Goal: Task Accomplishment & Management: Manage account settings

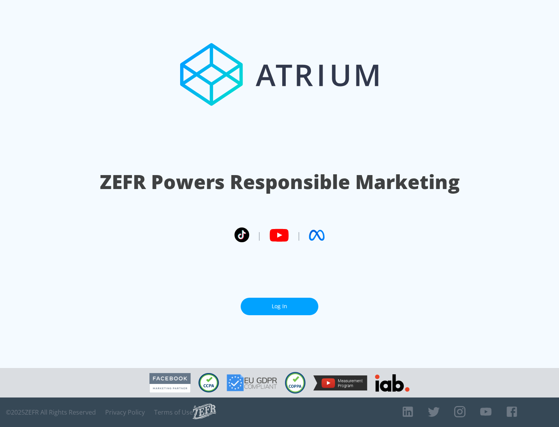
click at [280, 306] on link "Log In" at bounding box center [280, 306] width 78 height 17
